Goal: Transaction & Acquisition: Purchase product/service

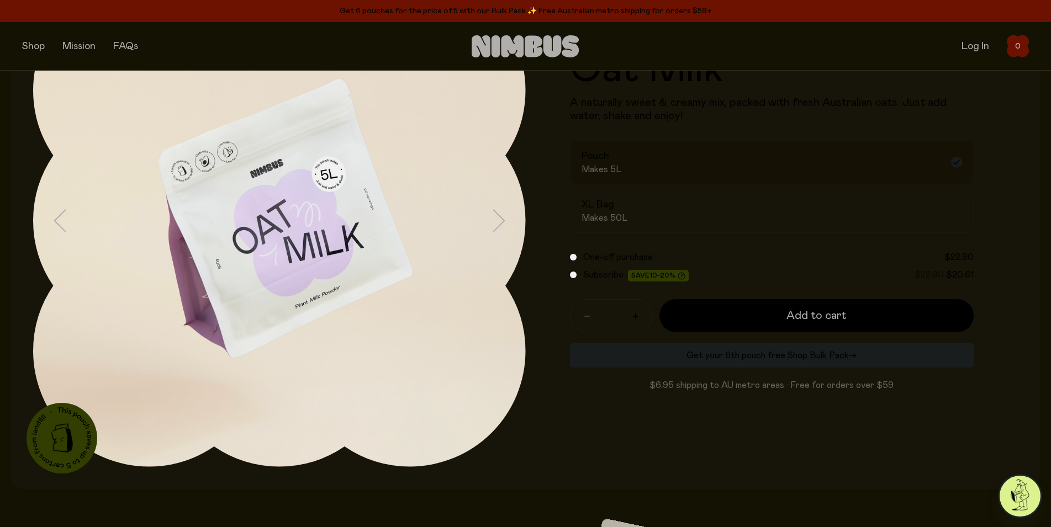
scroll to position [131, 0]
click at [655, 163] on div "Pouch Makes 5L" at bounding box center [762, 162] width 361 height 25
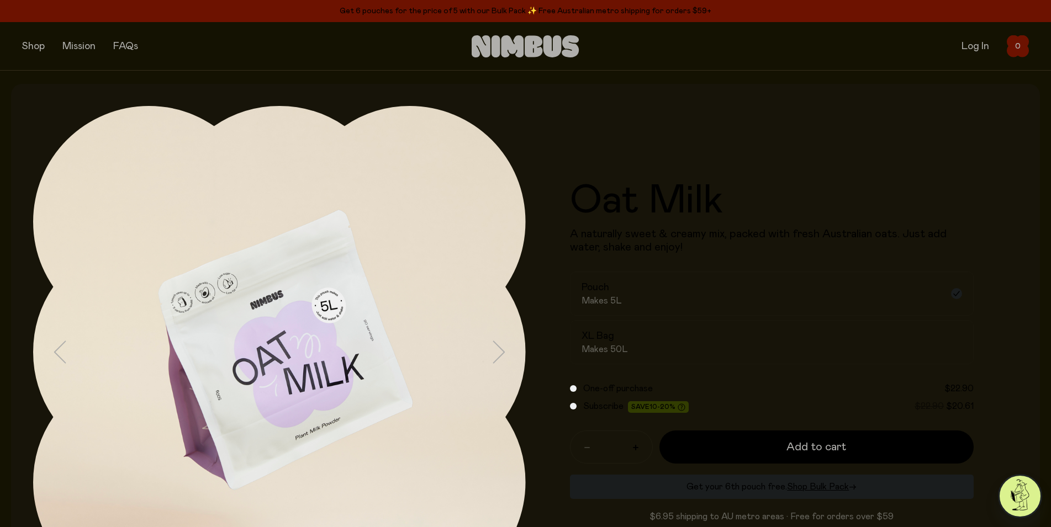
click at [28, 47] on button "button" at bounding box center [33, 46] width 23 height 15
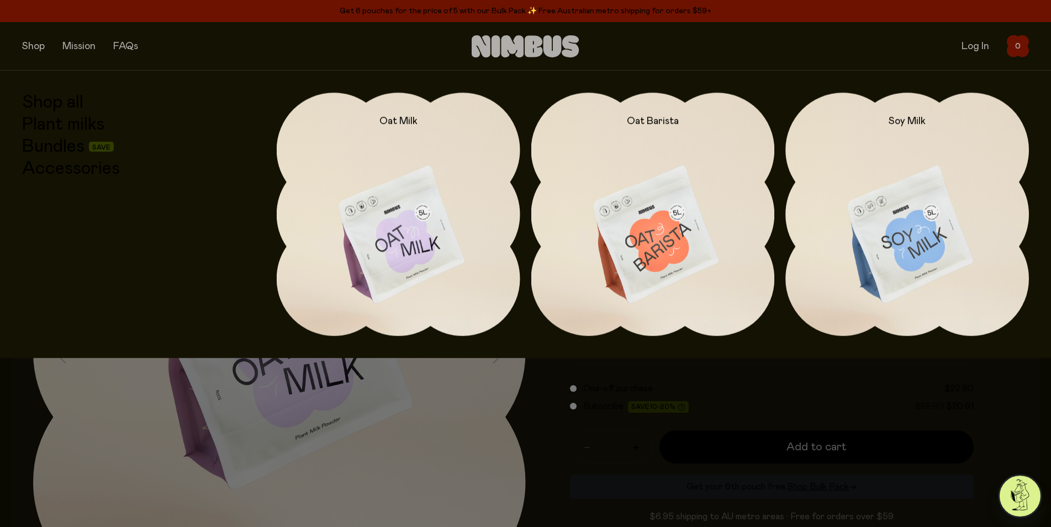
click at [58, 100] on link "Shop all" at bounding box center [52, 103] width 61 height 20
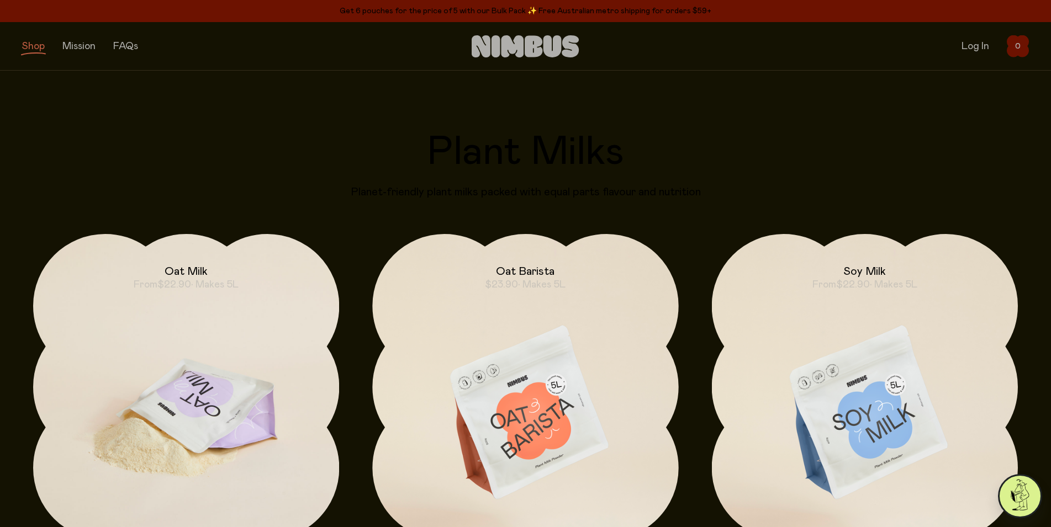
click at [231, 373] on img at bounding box center [186, 414] width 306 height 360
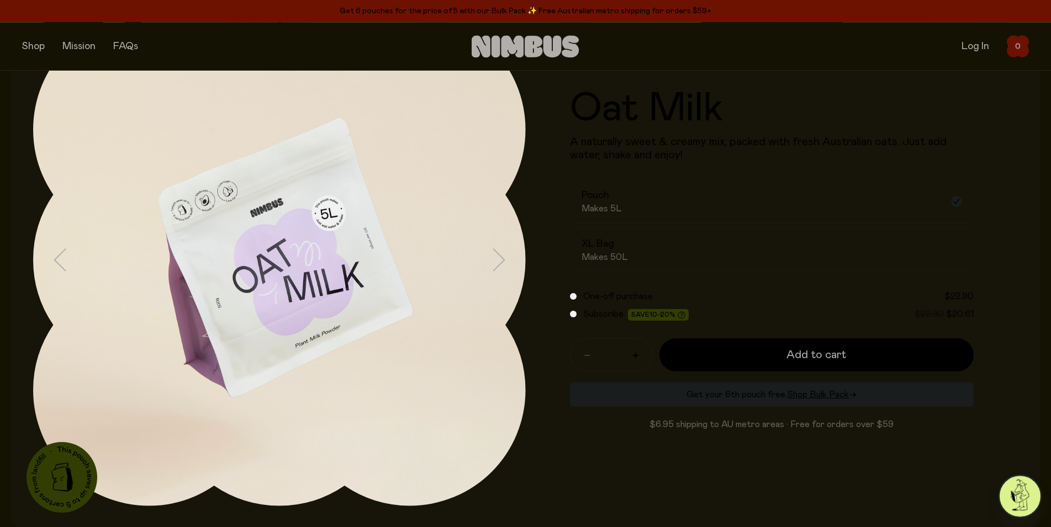
scroll to position [131, 0]
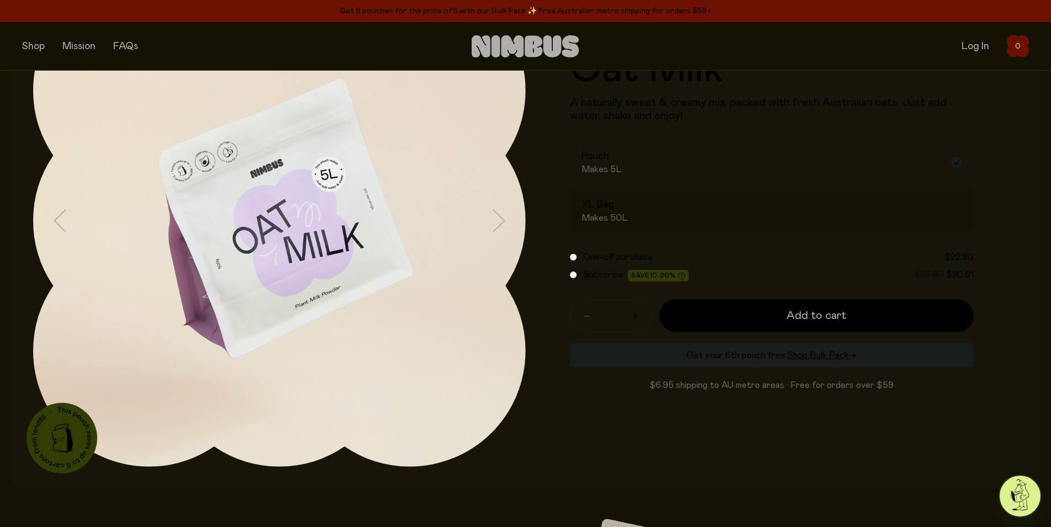
click at [729, 198] on div "XL Bag Makes 50L" at bounding box center [762, 210] width 361 height 25
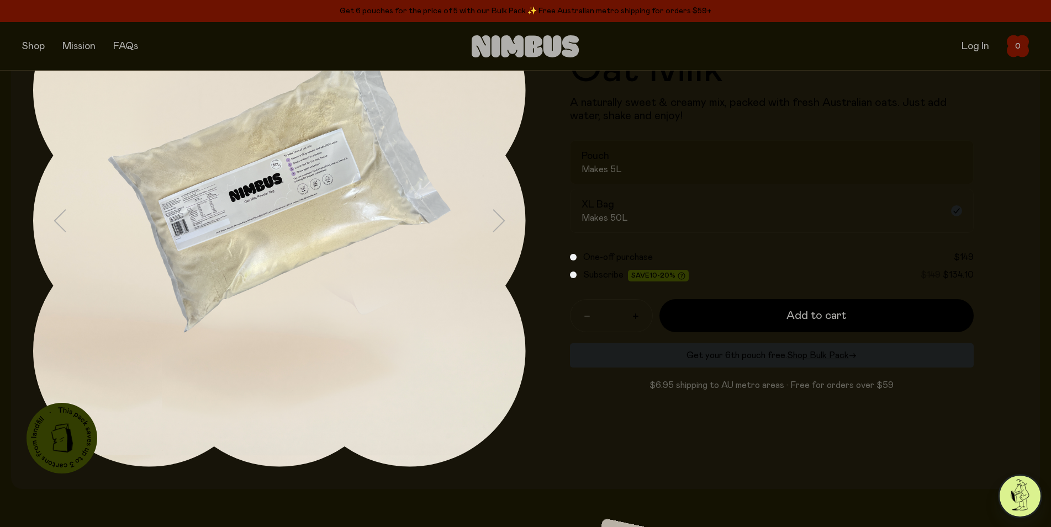
click at [733, 172] on div "Pouch Makes 5L" at bounding box center [762, 162] width 361 height 25
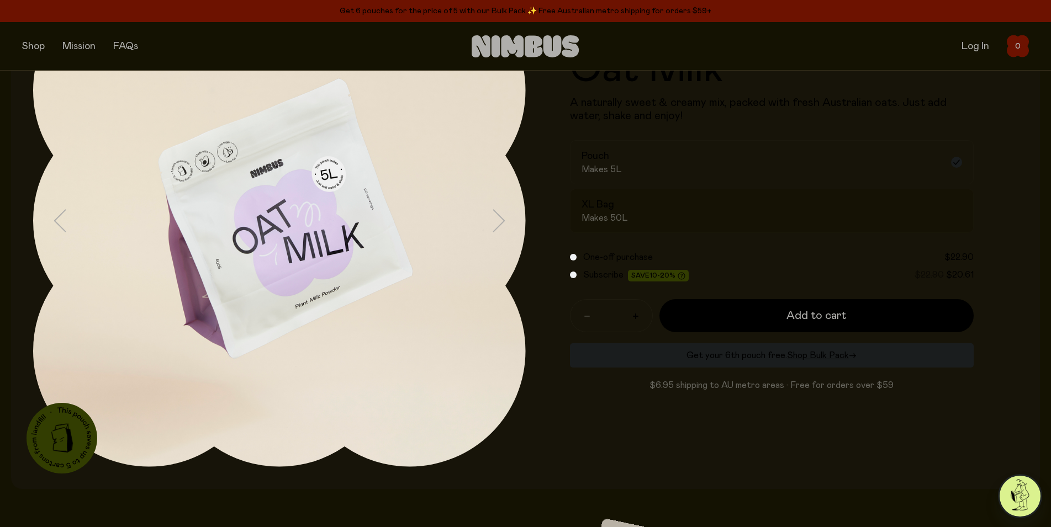
click at [732, 208] on div "XL Bag Makes 50L" at bounding box center [762, 210] width 361 height 25
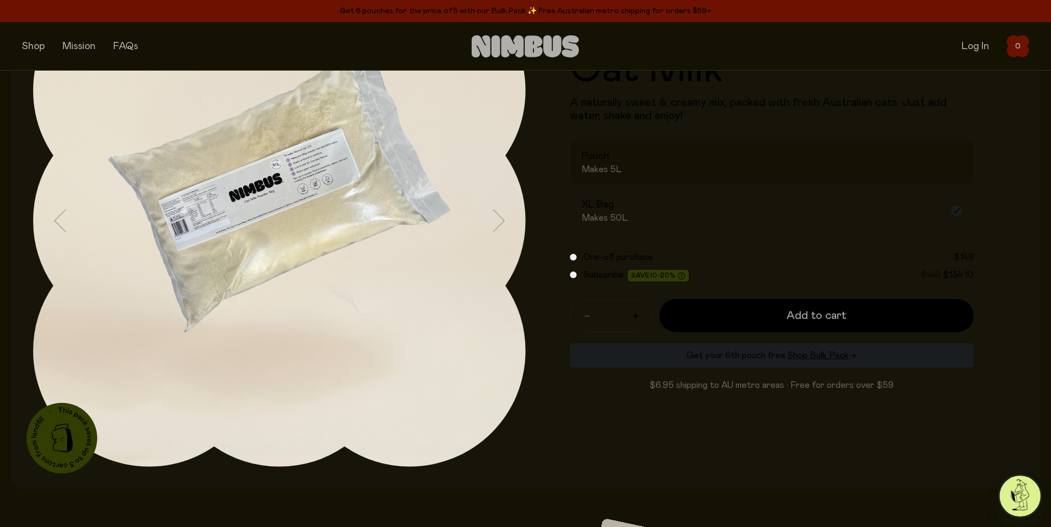
click at [725, 165] on div "Pouch Makes 5L" at bounding box center [762, 162] width 361 height 25
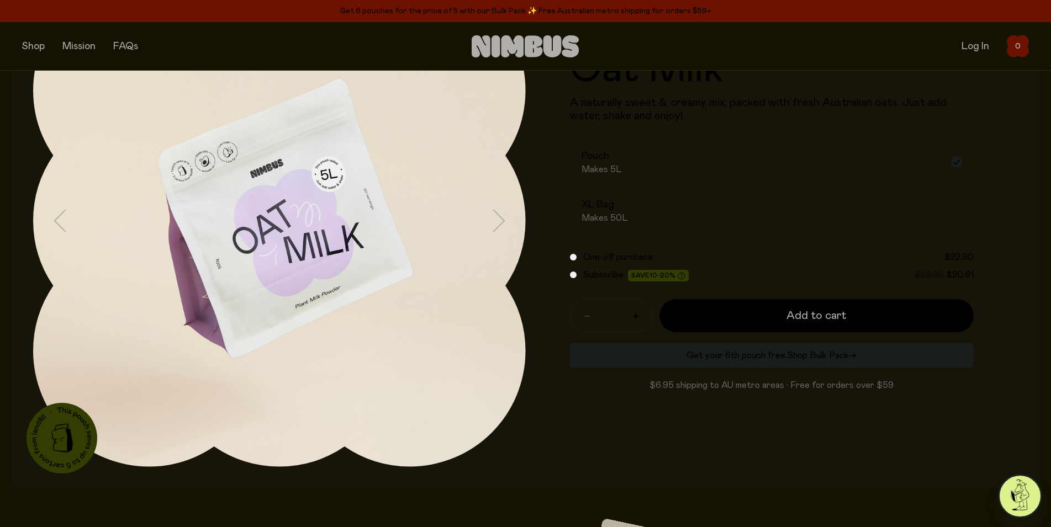
click at [804, 353] on span "Shop Bulk Pack" at bounding box center [818, 355] width 62 height 9
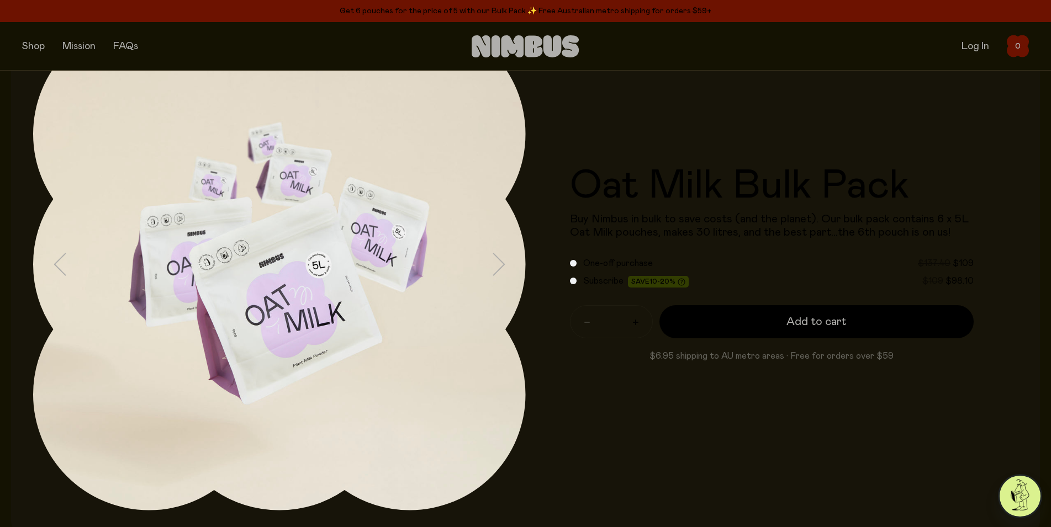
scroll to position [131, 0]
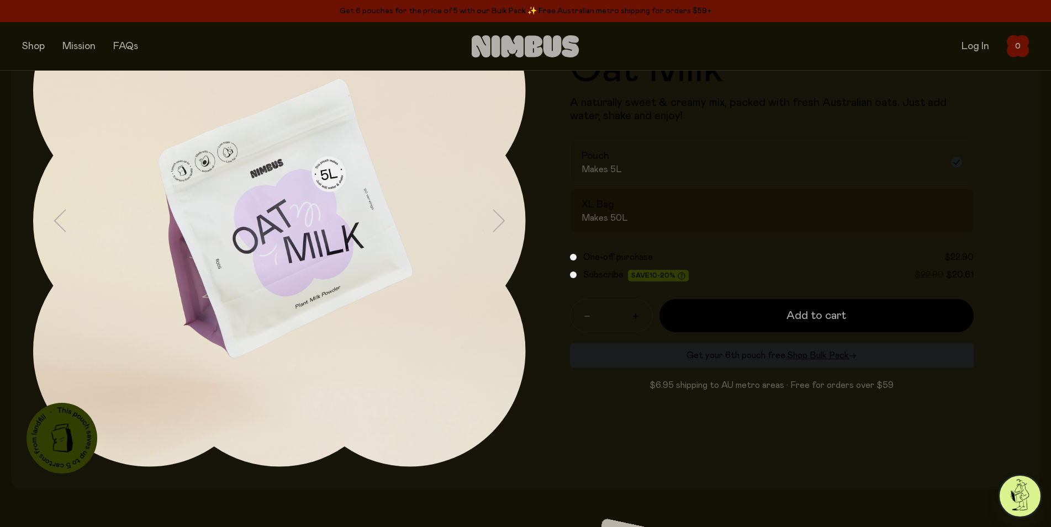
click at [661, 206] on div "XL Bag Makes 50L" at bounding box center [762, 210] width 361 height 25
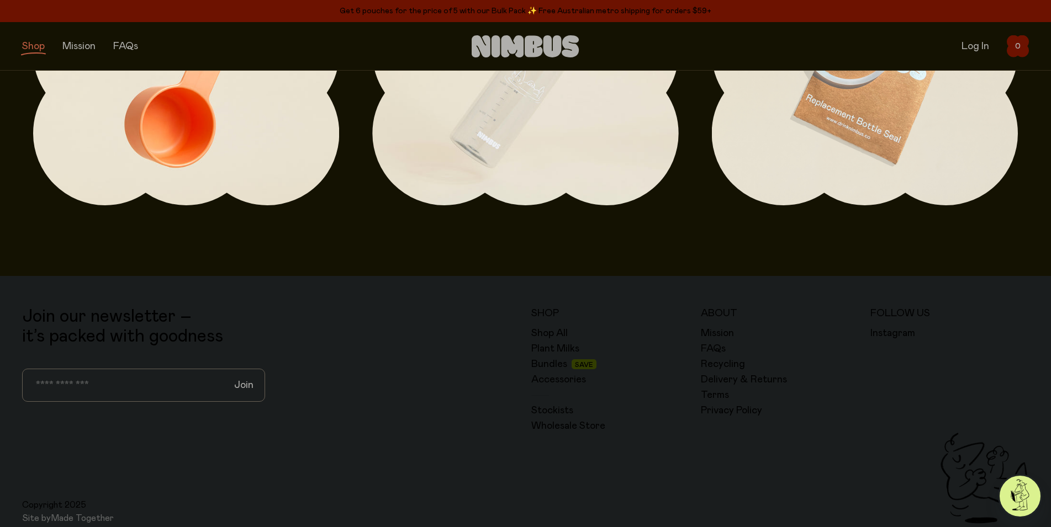
scroll to position [2366, 0]
